Goal: Contribute content: Contribute content

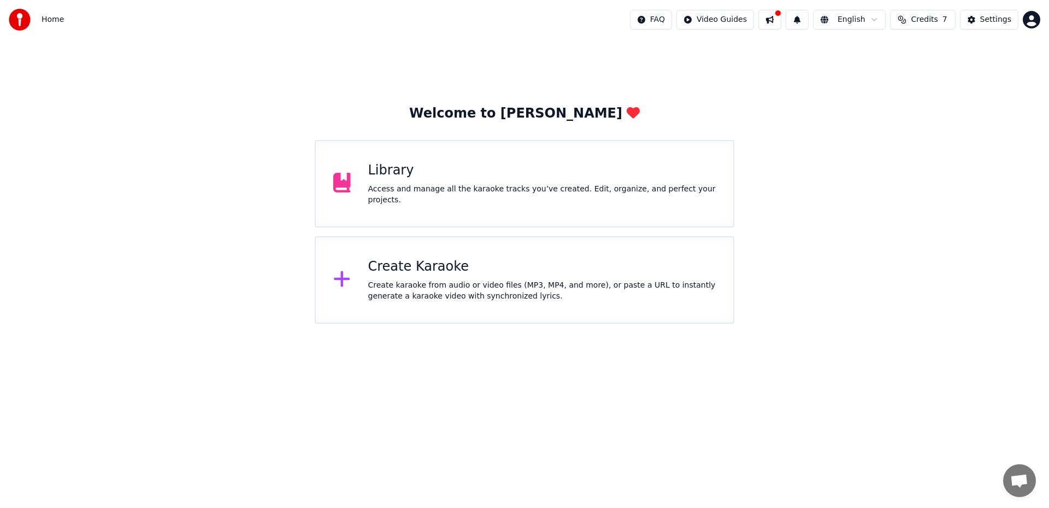
click at [655, 169] on div "Library" at bounding box center [542, 170] width 348 height 17
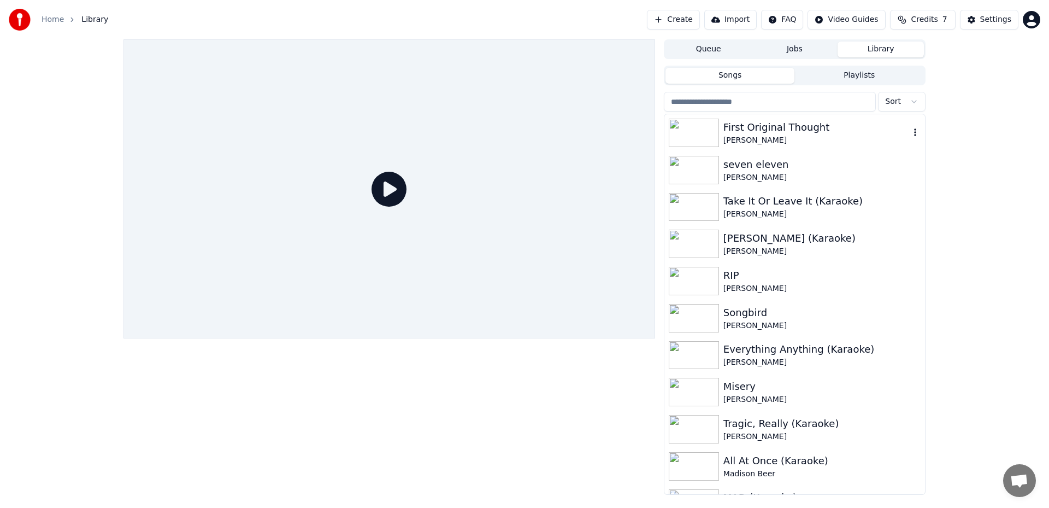
click at [738, 140] on div "[PERSON_NAME]" at bounding box center [817, 140] width 186 height 11
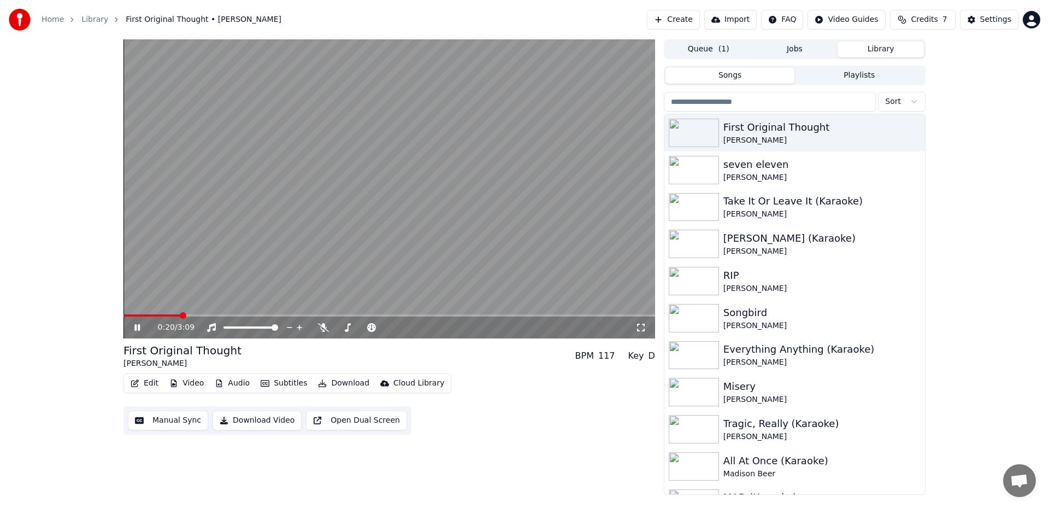
click at [330, 380] on button "Download" at bounding box center [344, 382] width 60 height 15
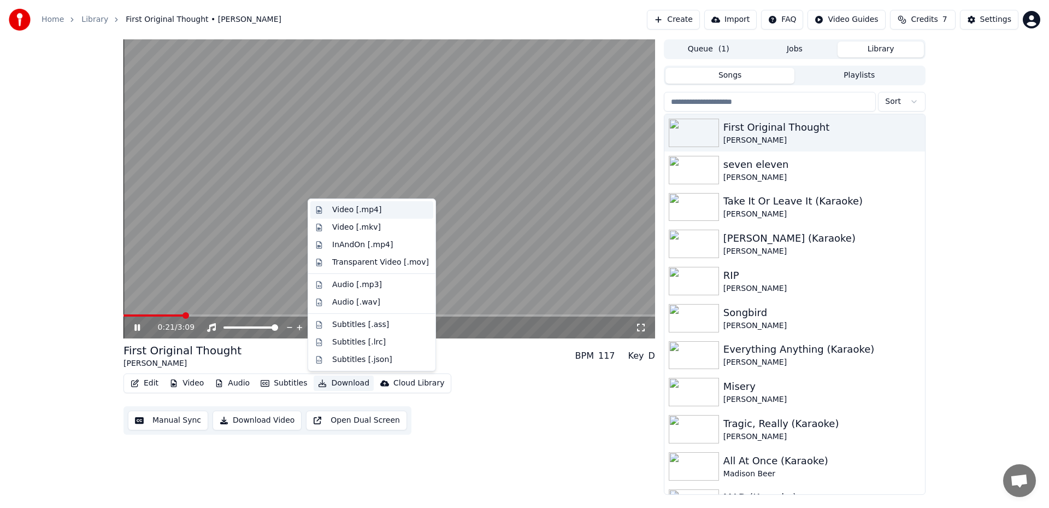
click at [378, 212] on div "Video [.mp4]" at bounding box center [356, 209] width 49 height 11
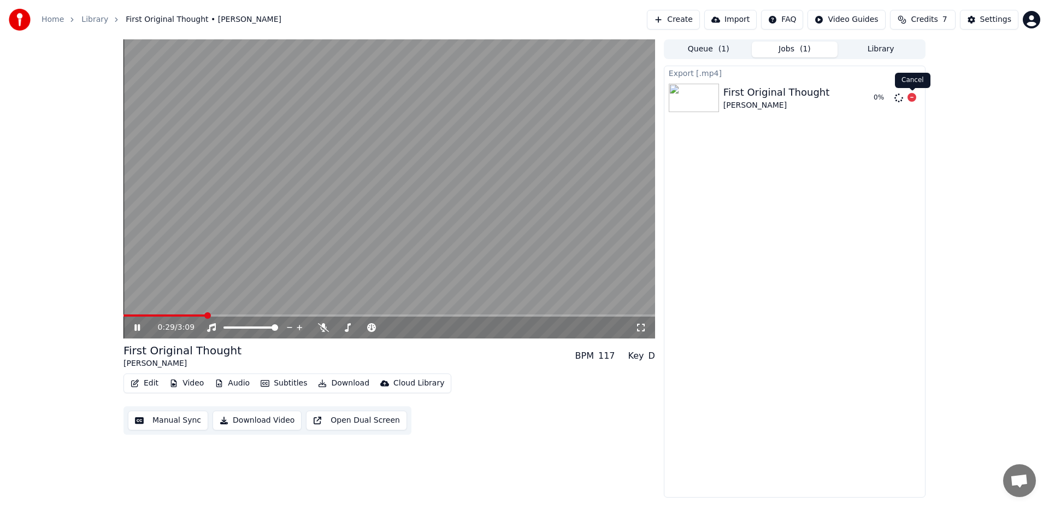
click at [909, 97] on icon at bounding box center [912, 97] width 9 height 9
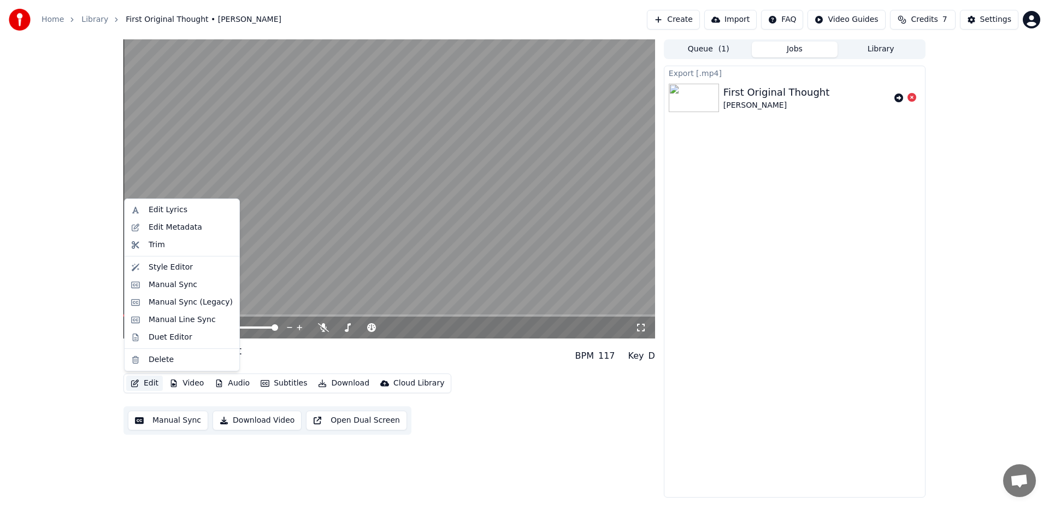
click at [139, 381] on button "Edit" at bounding box center [144, 382] width 37 height 15
click at [170, 231] on div "Edit Metadata" at bounding box center [176, 227] width 54 height 11
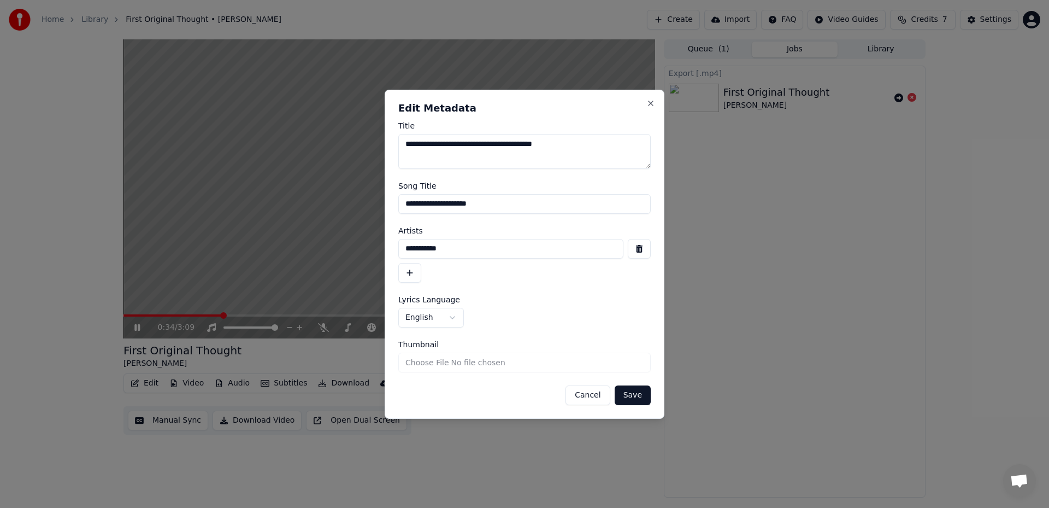
click at [486, 204] on input "**********" at bounding box center [524, 204] width 252 height 20
click at [532, 144] on textarea "**********" at bounding box center [524, 151] width 252 height 35
click at [484, 205] on input "**********" at bounding box center [524, 204] width 252 height 20
paste input "*"
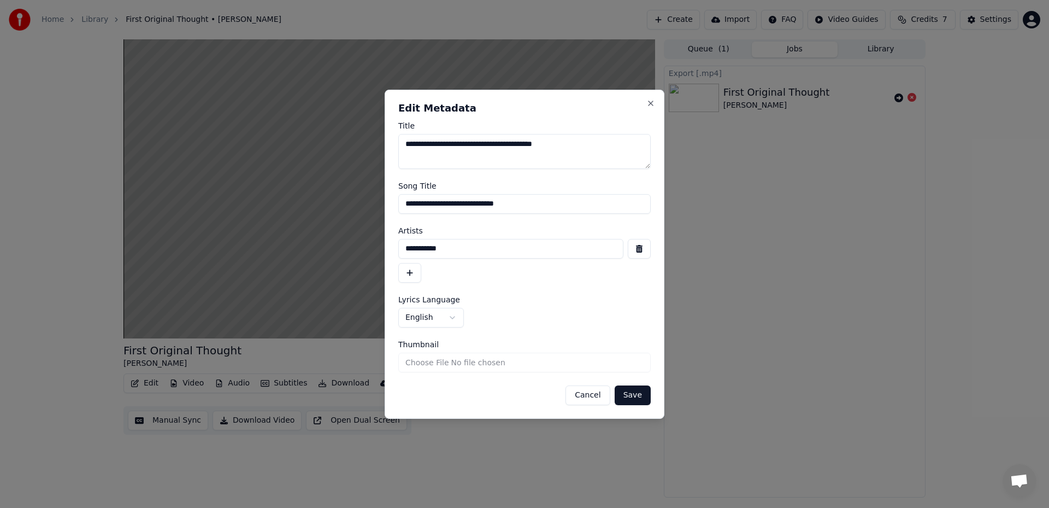
type input "**********"
click at [631, 403] on button "Save" at bounding box center [633, 395] width 36 height 20
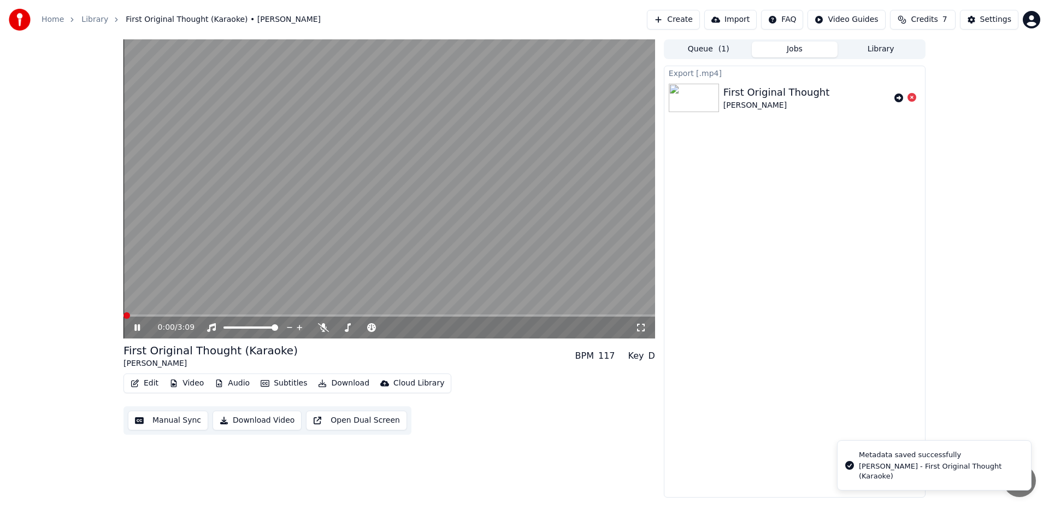
click at [124, 316] on span at bounding box center [124, 315] width 0 height 2
click at [340, 387] on button "Download" at bounding box center [344, 382] width 60 height 15
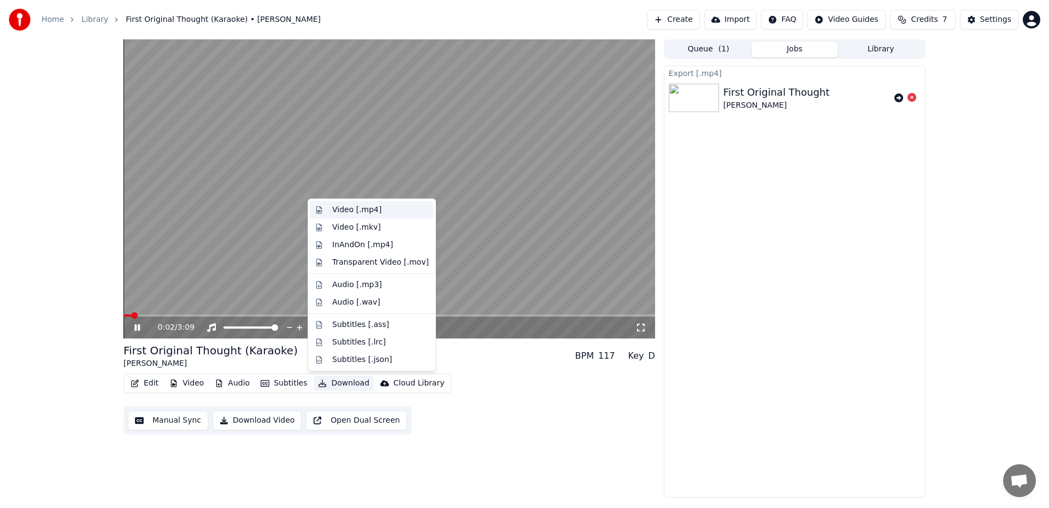
click at [372, 212] on div "Video [.mp4]" at bounding box center [356, 209] width 49 height 11
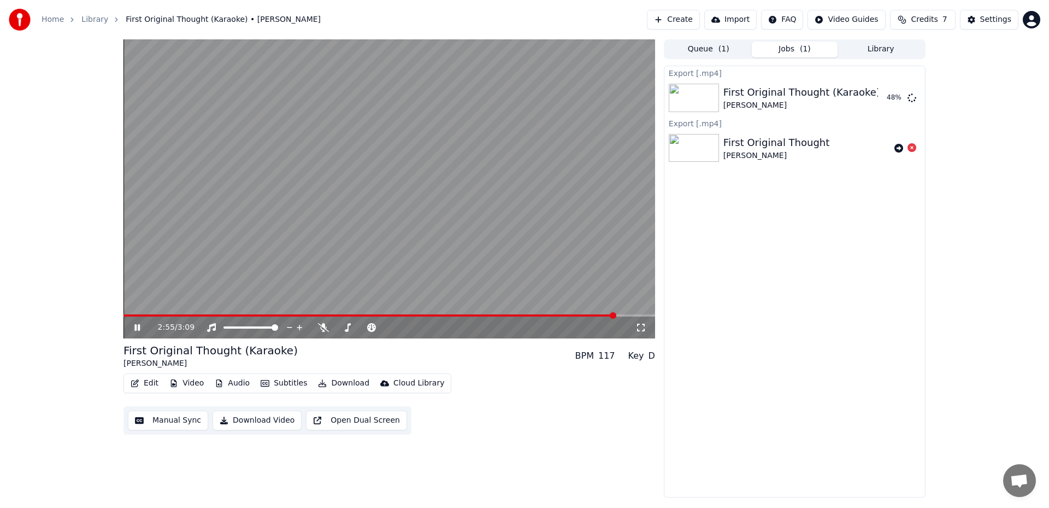
click at [137, 328] on icon at bounding box center [145, 327] width 26 height 9
click at [140, 322] on div "2:55 / 3:09" at bounding box center [389, 327] width 523 height 11
click at [145, 326] on icon at bounding box center [145, 327] width 26 height 9
click at [607, 314] on span at bounding box center [381, 315] width 515 height 2
drag, startPoint x: 127, startPoint y: 318, endPoint x: 114, endPoint y: 318, distance: 13.7
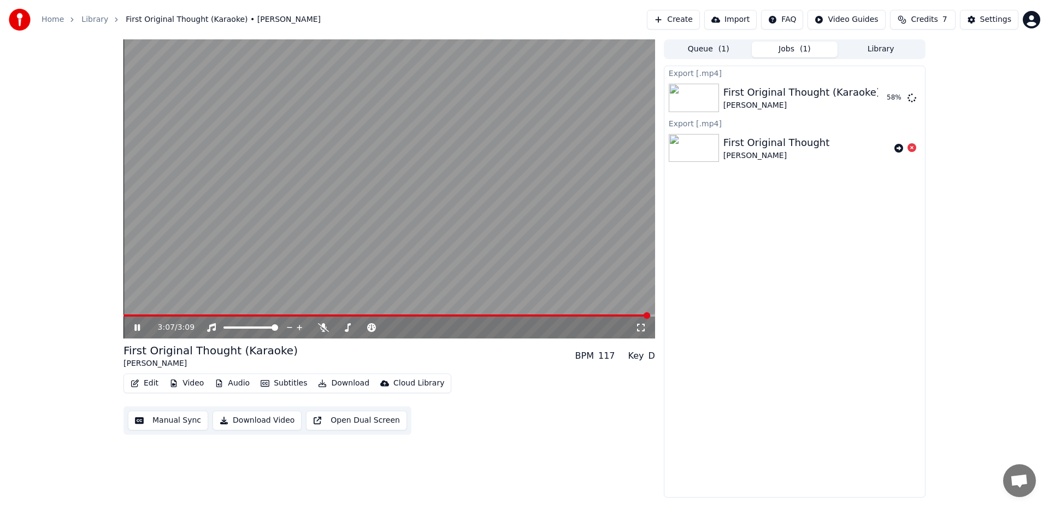
click at [114, 318] on div "3:07 / 3:09 First Original Thought (Karaoke) Alessi Rose BPM 117 Key D Edit Vid…" at bounding box center [524, 268] width 1049 height 458
click at [124, 313] on video at bounding box center [390, 188] width 532 height 299
click at [128, 311] on video at bounding box center [390, 188] width 532 height 299
click at [125, 316] on span at bounding box center [125, 315] width 3 height 2
click at [882, 91] on button "Show" at bounding box center [883, 98] width 39 height 20
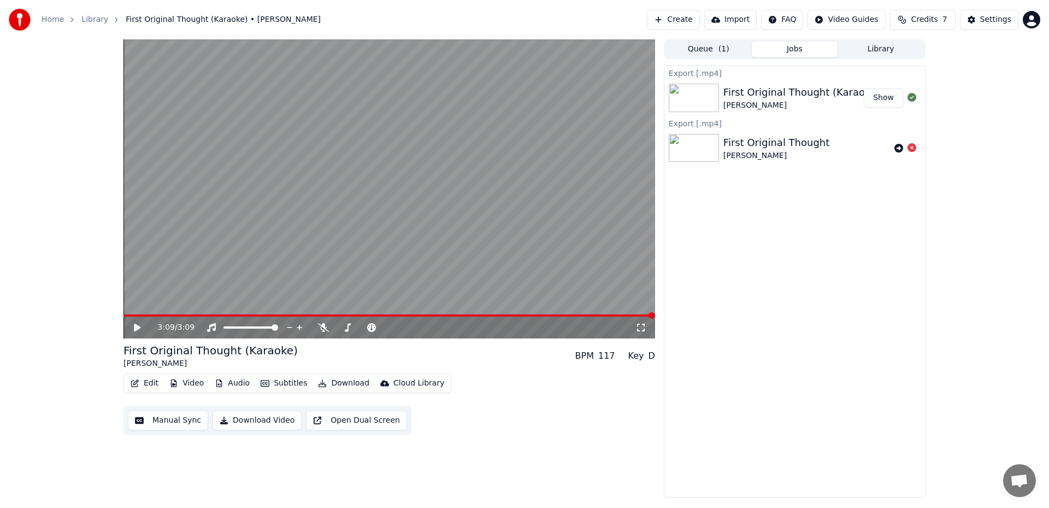
click at [887, 95] on button "Show" at bounding box center [883, 98] width 39 height 20
click at [879, 95] on button "Show" at bounding box center [883, 98] width 39 height 20
click at [894, 98] on button "Show" at bounding box center [883, 98] width 39 height 20
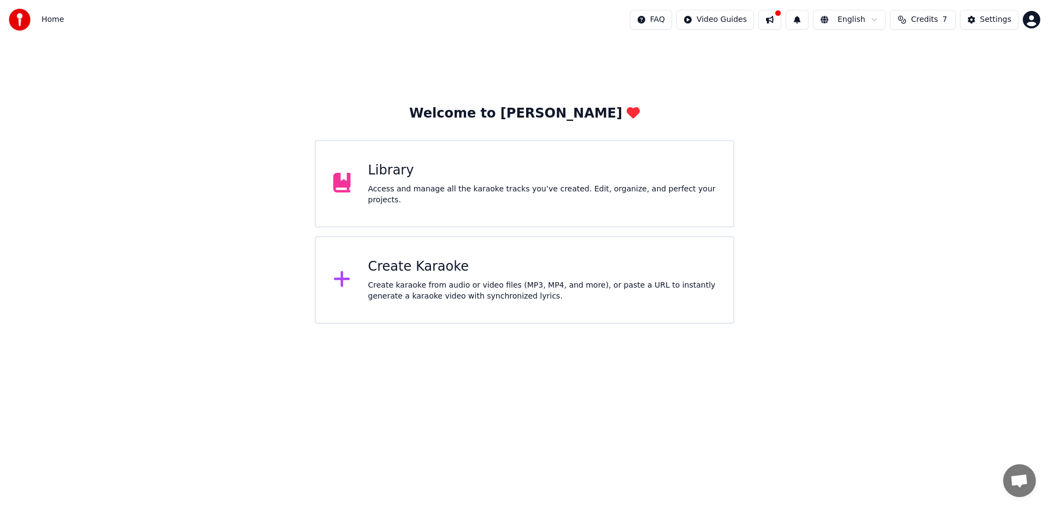
click at [534, 205] on div "Access and manage all the karaoke tracks you’ve created. Edit, organize, and pe…" at bounding box center [542, 195] width 348 height 22
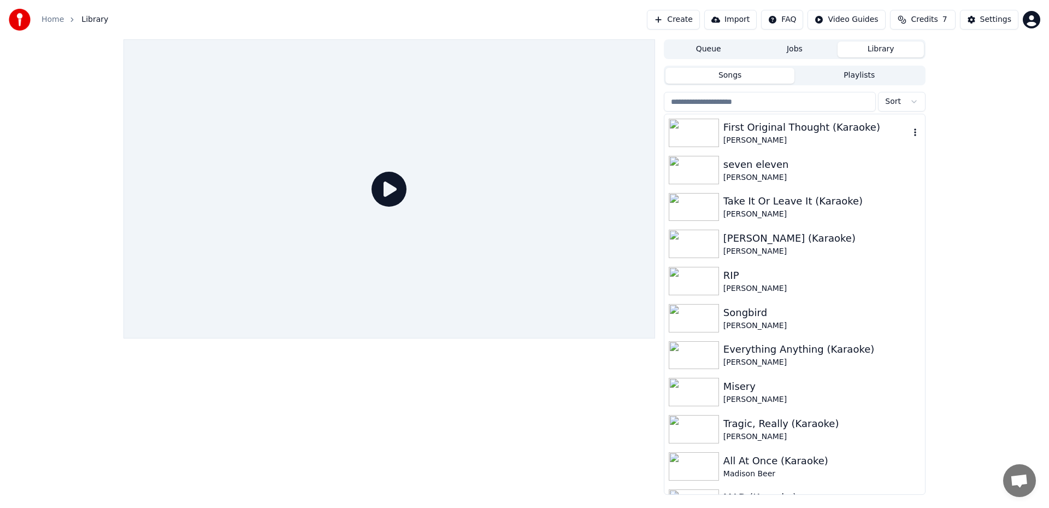
click at [778, 124] on div "First Original Thought (Karaoke)" at bounding box center [817, 127] width 186 height 15
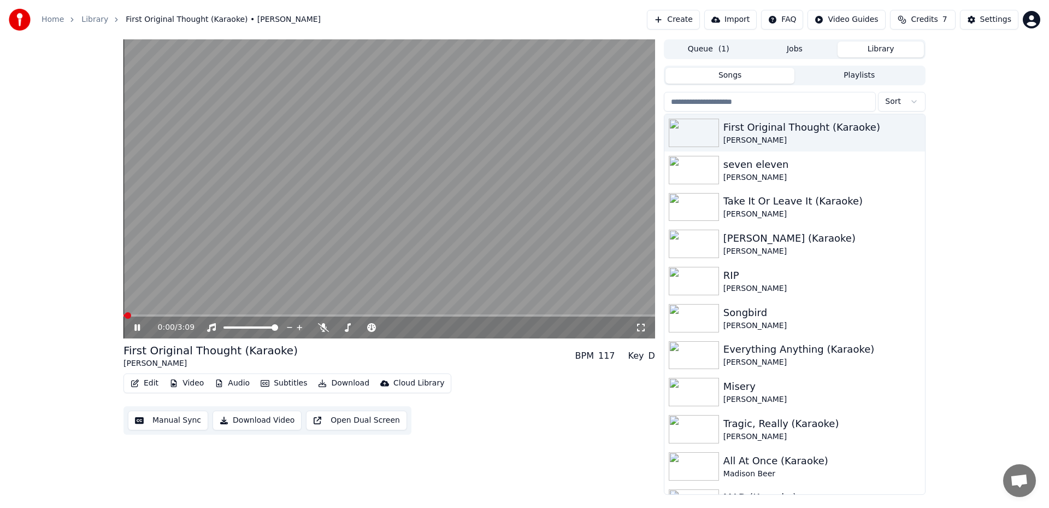
click at [137, 333] on div "0:00 / 3:09" at bounding box center [390, 327] width 532 height 22
click at [137, 331] on icon at bounding box center [145, 327] width 26 height 9
click at [143, 375] on button "Edit" at bounding box center [144, 382] width 37 height 15
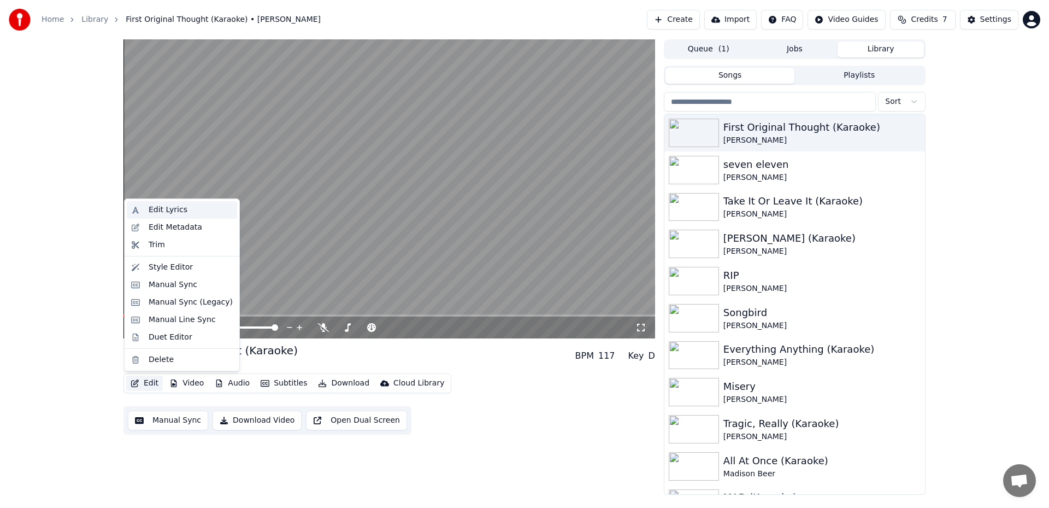
click at [211, 215] on div "Edit Lyrics" at bounding box center [182, 209] width 110 height 17
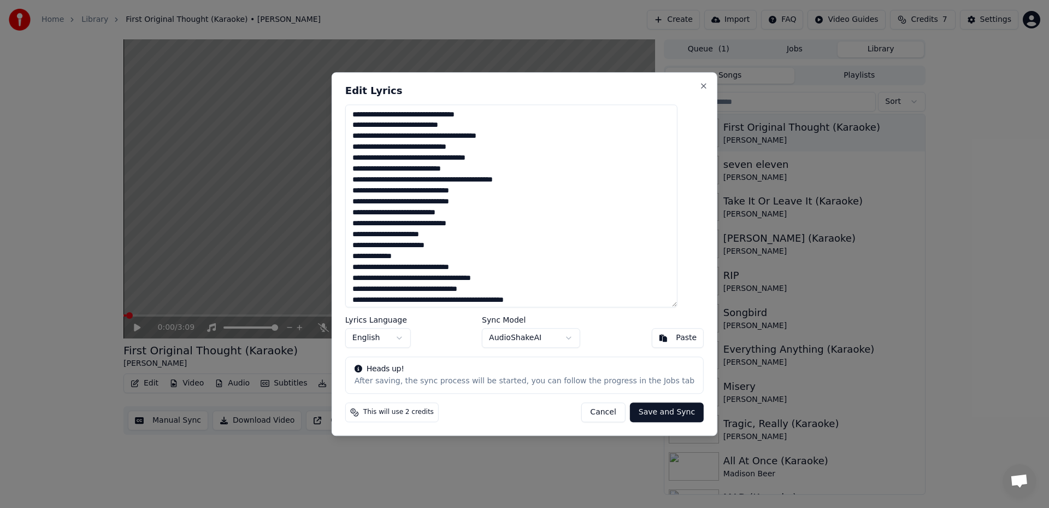
click at [485, 242] on textarea at bounding box center [511, 205] width 332 height 203
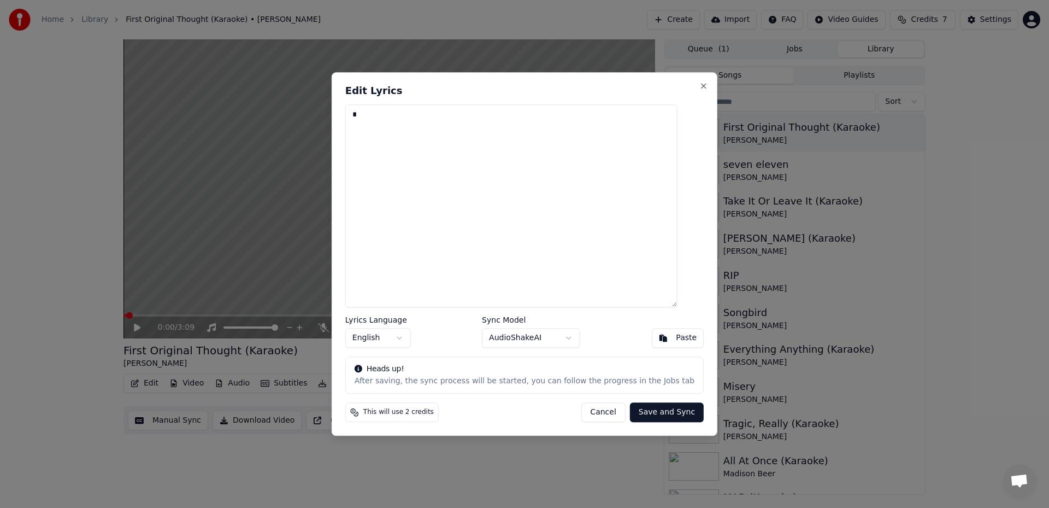
type textarea "**********"
